Goal: Task Accomplishment & Management: Manage account settings

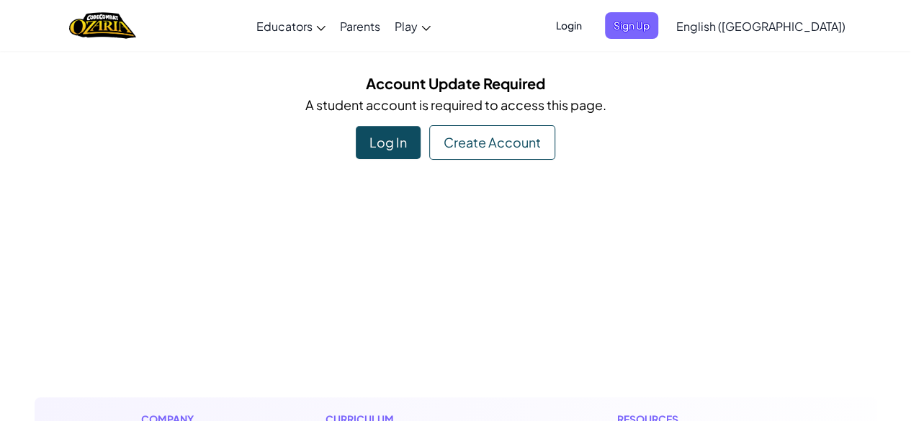
click at [391, 136] on div "Log In" at bounding box center [388, 142] width 65 height 33
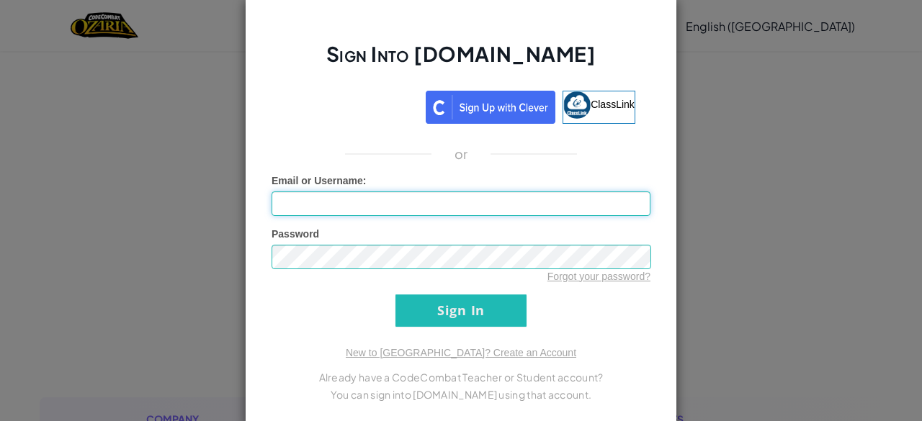
click at [414, 206] on input "Email or Username :" at bounding box center [461, 204] width 379 height 24
type input "[EMAIL_ADDRESS][DOMAIN_NAME]"
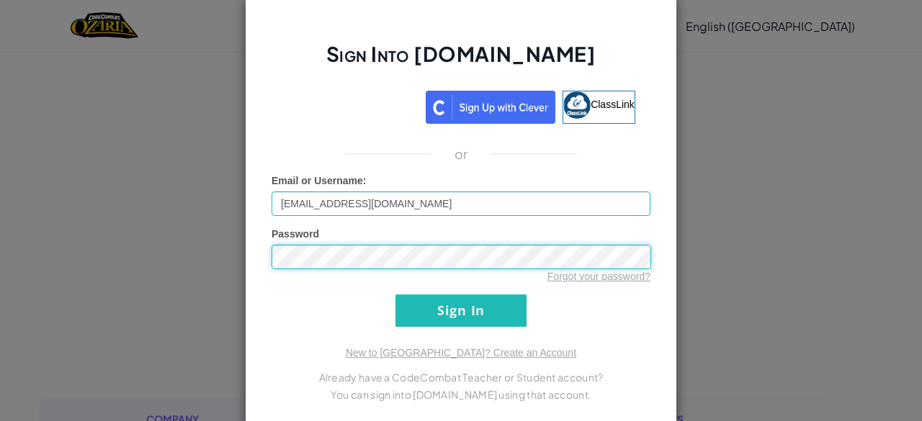
click at [396, 295] on input "Sign In" at bounding box center [461, 311] width 131 height 32
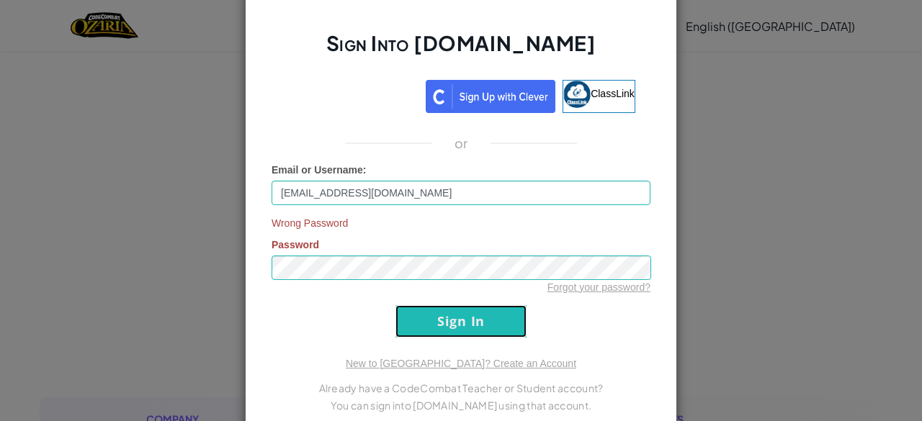
click at [450, 331] on input "Sign In" at bounding box center [461, 321] width 131 height 32
click at [452, 329] on input "Sign In" at bounding box center [461, 321] width 131 height 32
click at [690, 165] on div "Sign Into [DOMAIN_NAME] ClassLink or Email or Username : [EMAIL_ADDRESS][DOMAIN…" at bounding box center [461, 210] width 922 height 421
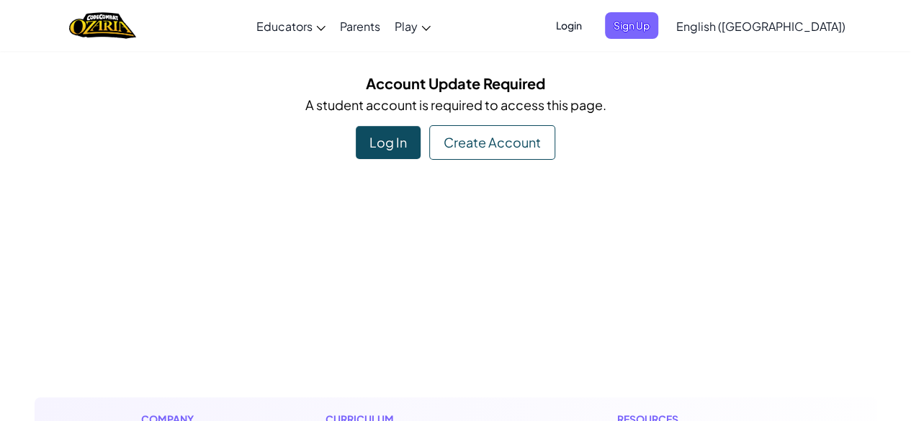
click at [591, 25] on span "Login" at bounding box center [569, 25] width 43 height 27
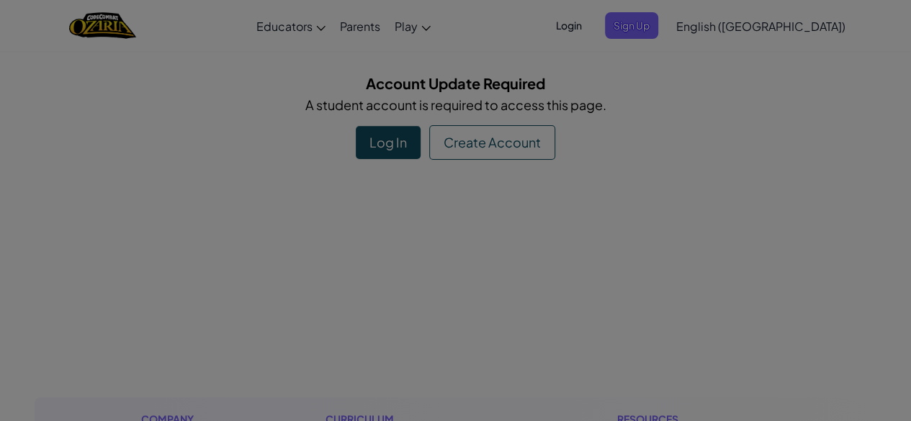
type input "[EMAIL_ADDRESS][DOMAIN_NAME]"
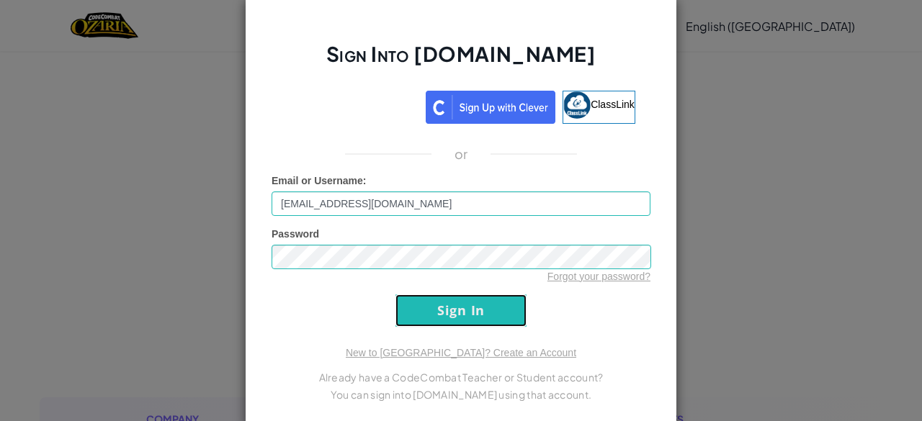
click at [493, 296] on input "Sign In" at bounding box center [461, 311] width 131 height 32
